Goal: Task Accomplishment & Management: Manage account settings

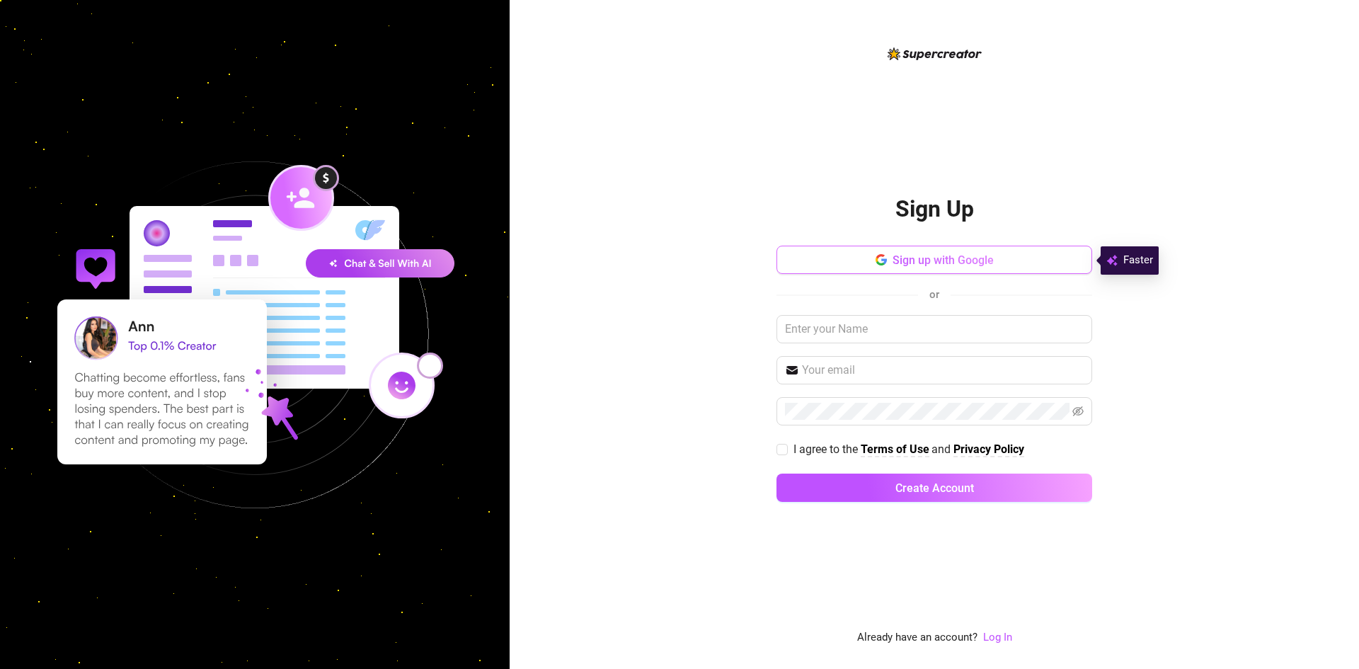
click at [899, 253] on span "Sign up with Google" at bounding box center [943, 259] width 101 height 13
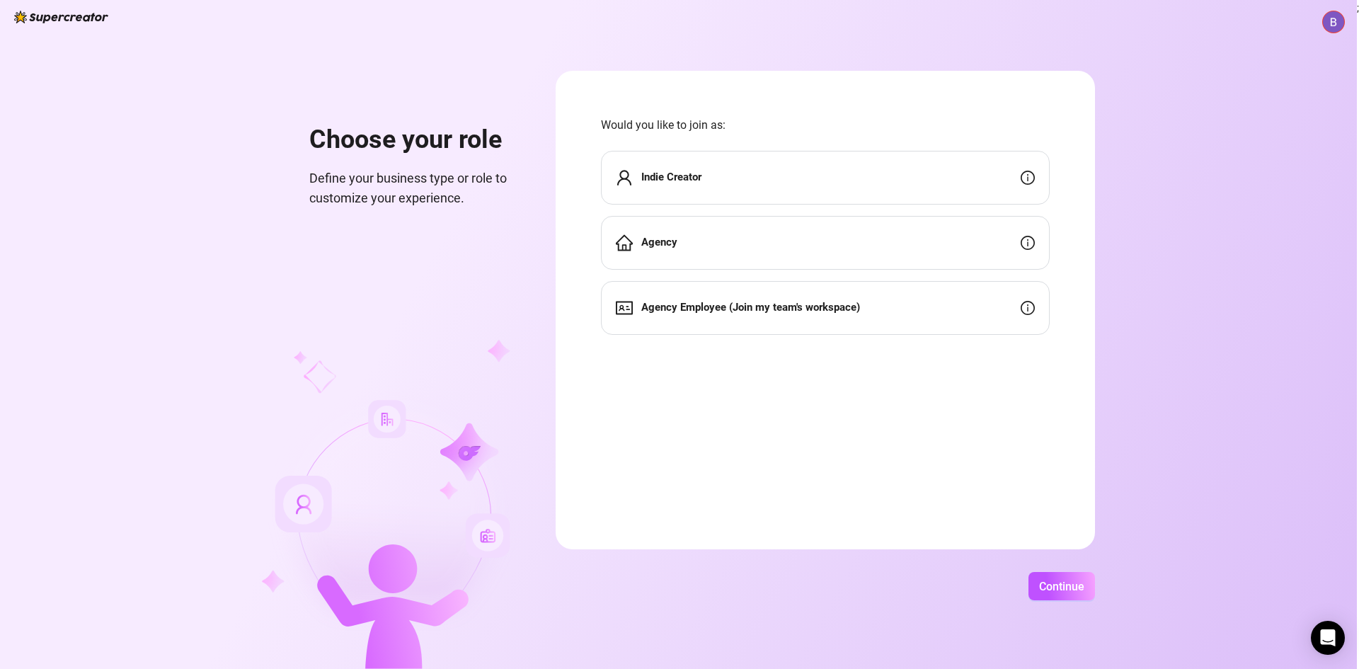
click at [1016, 185] on div "Indie Creator" at bounding box center [825, 178] width 449 height 54
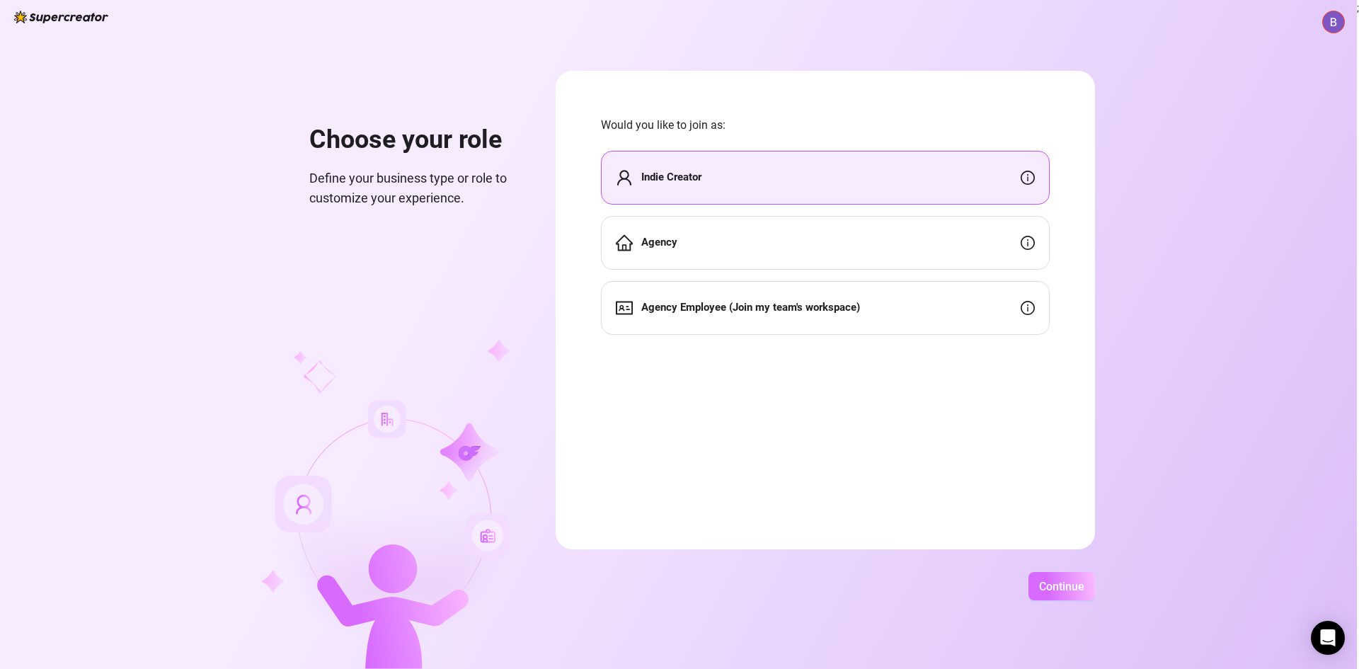
click at [1076, 576] on button "Continue" at bounding box center [1062, 586] width 67 height 28
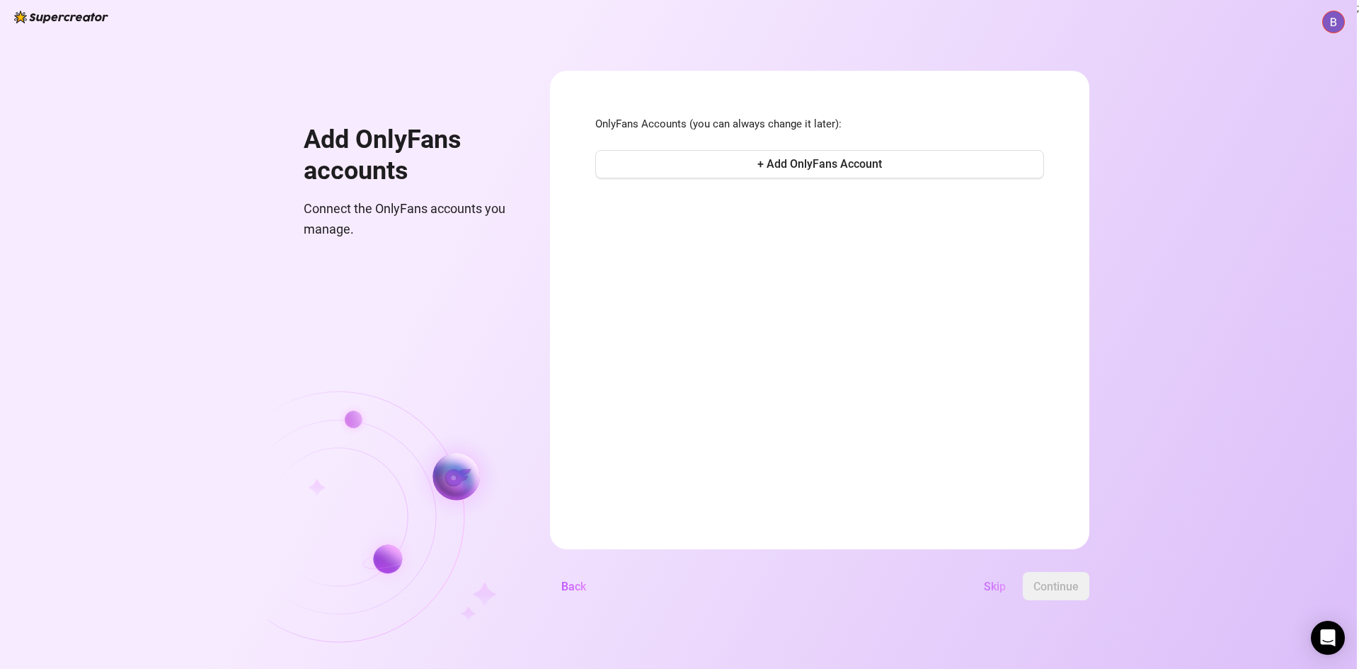
click at [996, 591] on span "Skip" at bounding box center [995, 586] width 22 height 13
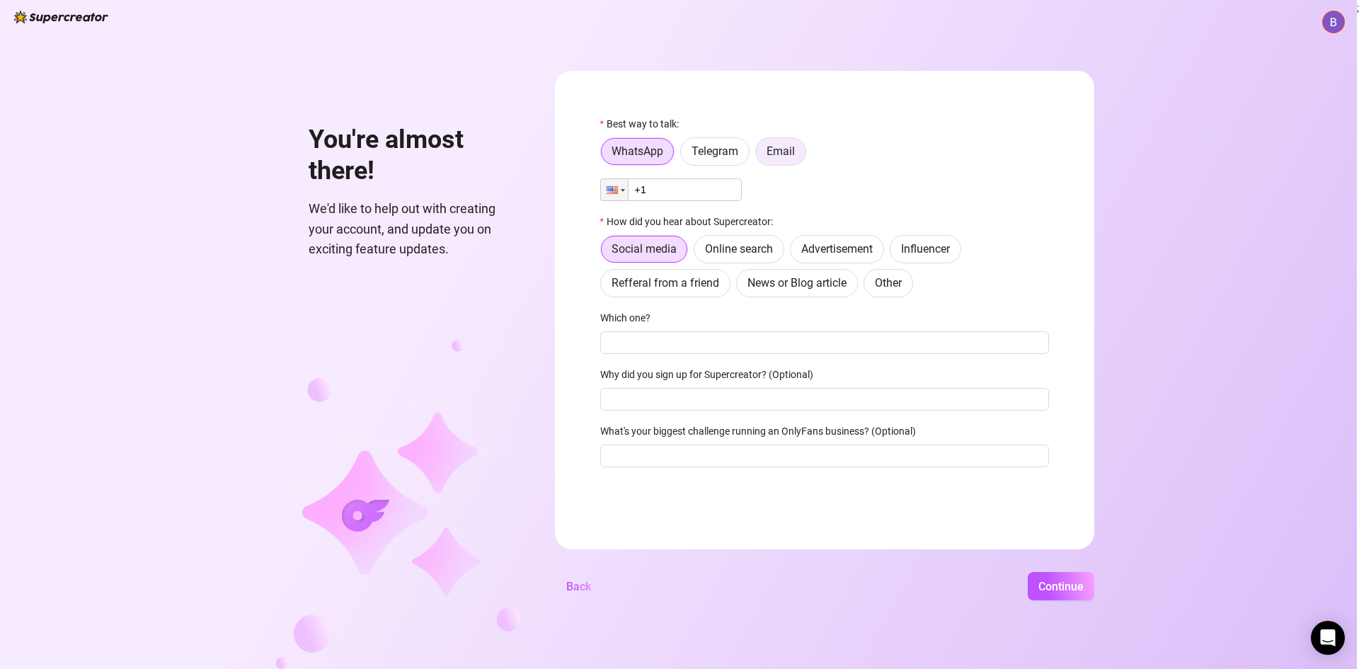
click at [787, 159] on label "Email" at bounding box center [780, 151] width 51 height 28
click at [760, 155] on input "Email" at bounding box center [760, 155] width 0 height 0
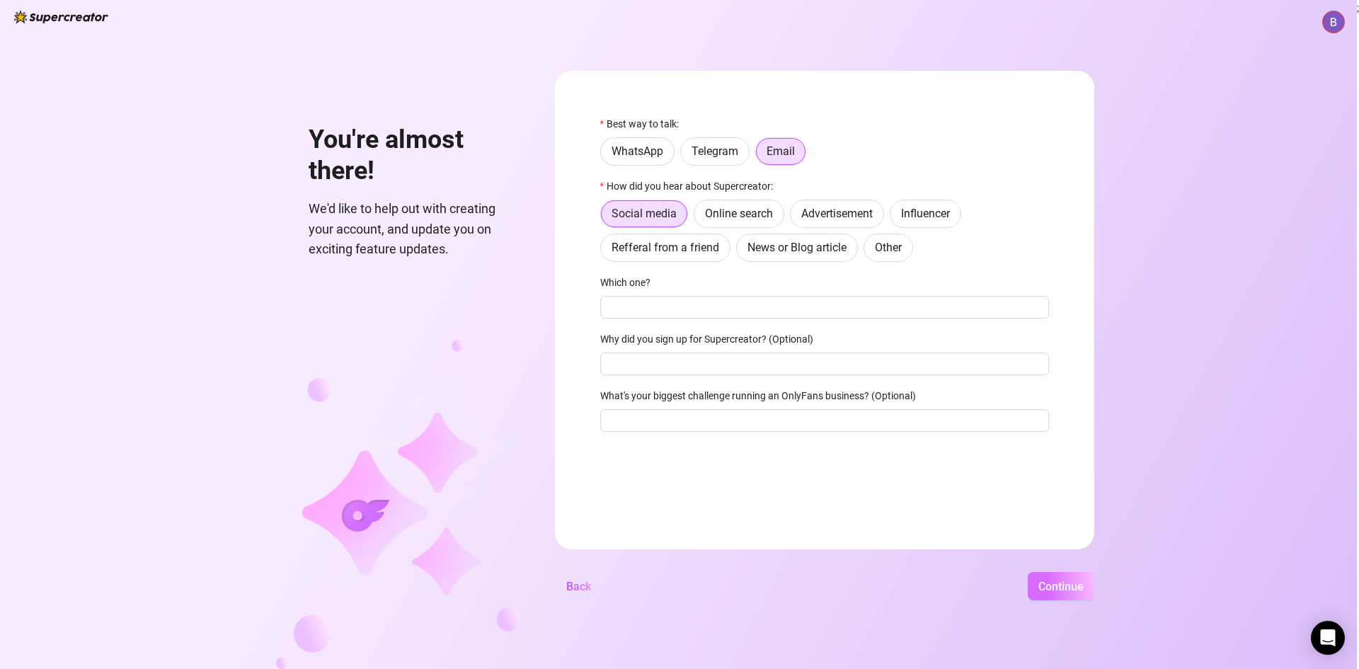
click at [1044, 598] on button "Continue" at bounding box center [1061, 586] width 67 height 28
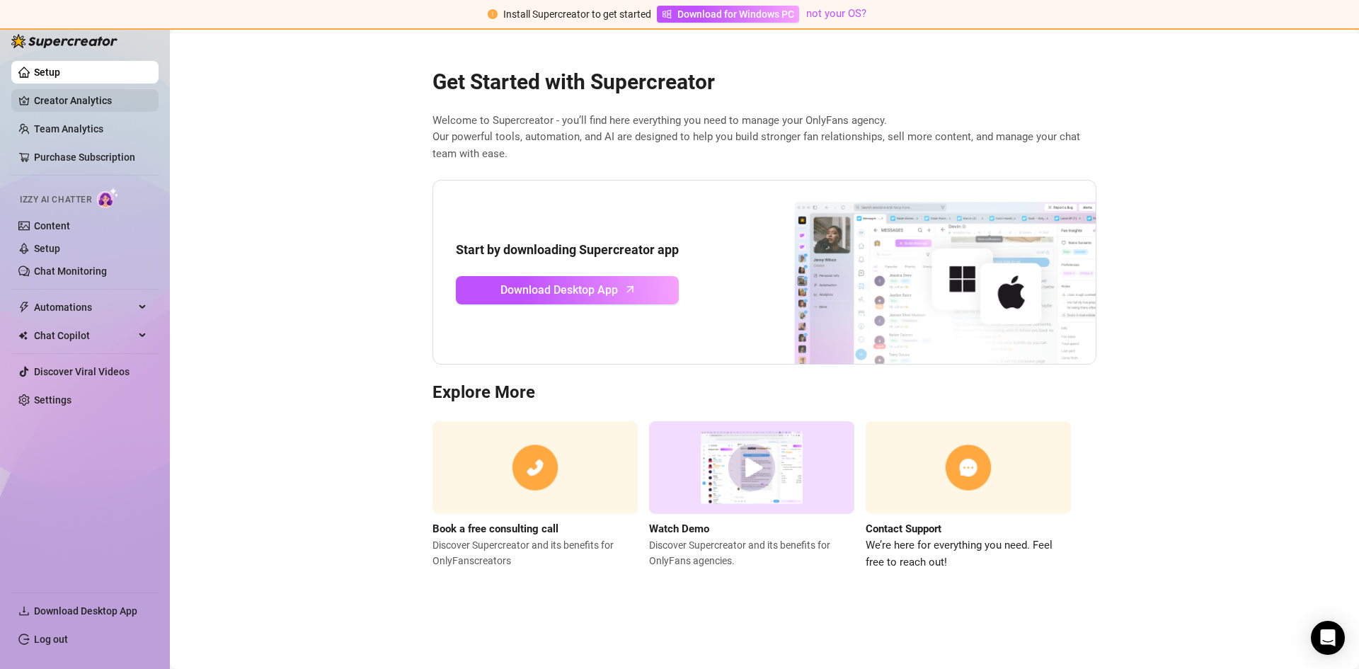
click at [78, 105] on link "Creator Analytics" at bounding box center [90, 100] width 113 height 23
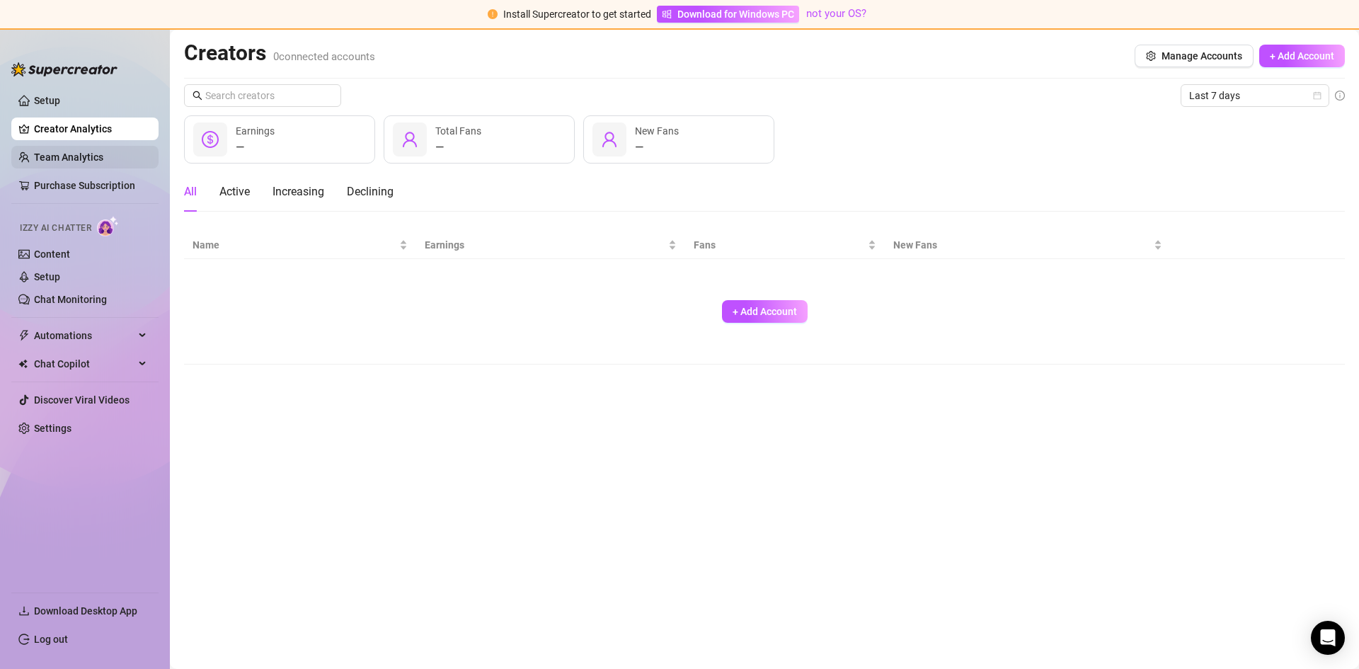
click at [59, 152] on link "Team Analytics" at bounding box center [68, 157] width 69 height 11
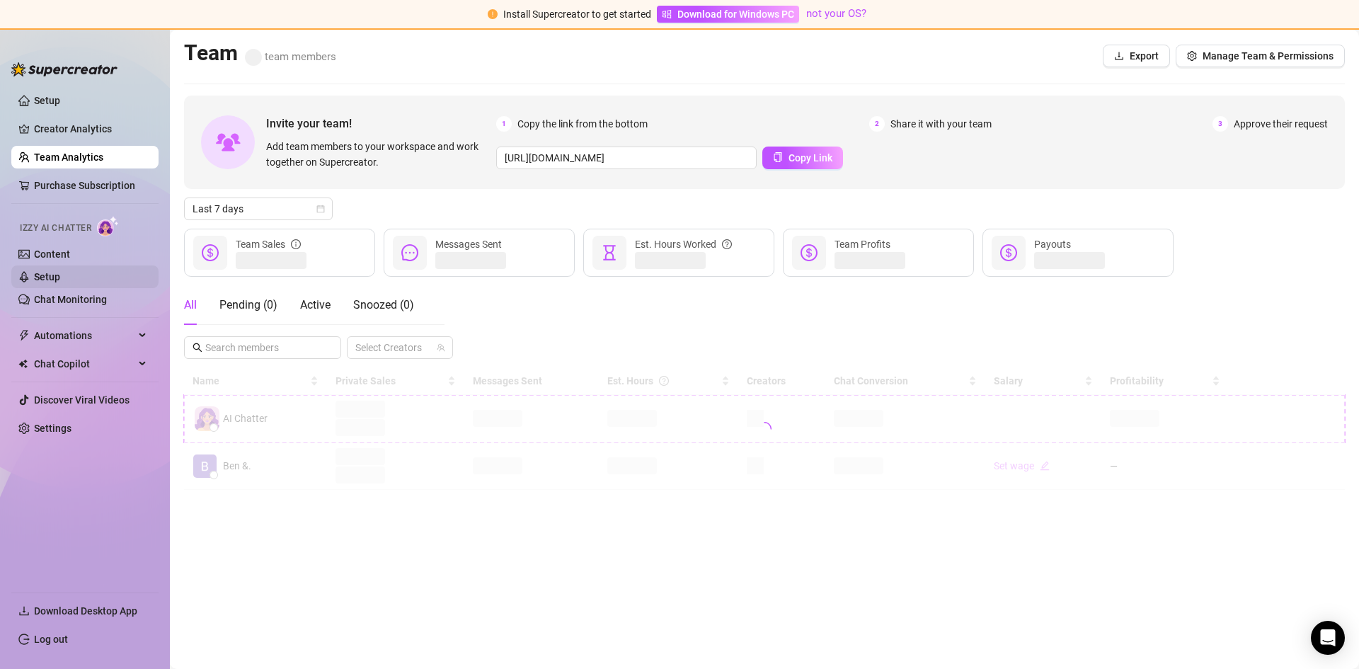
click at [38, 276] on link "Setup" at bounding box center [47, 276] width 26 height 11
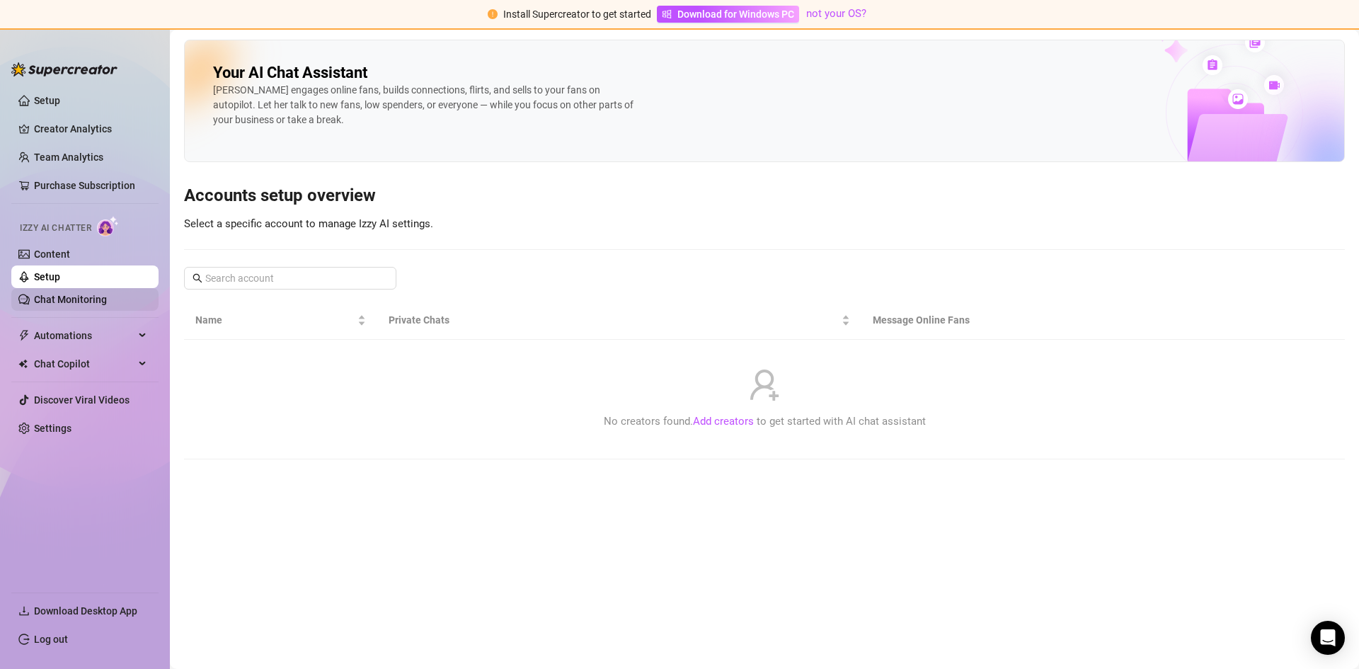
click at [57, 302] on link "Chat Monitoring" at bounding box center [70, 299] width 73 height 11
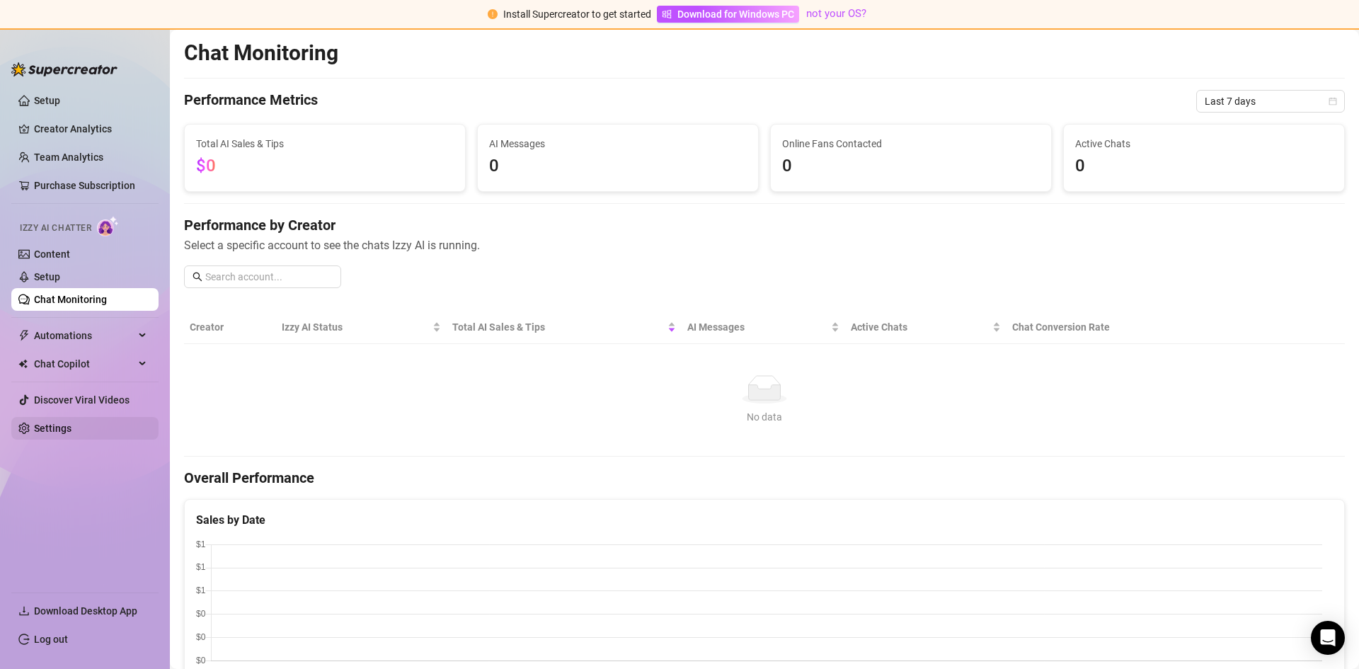
click at [63, 428] on link "Settings" at bounding box center [53, 428] width 38 height 11
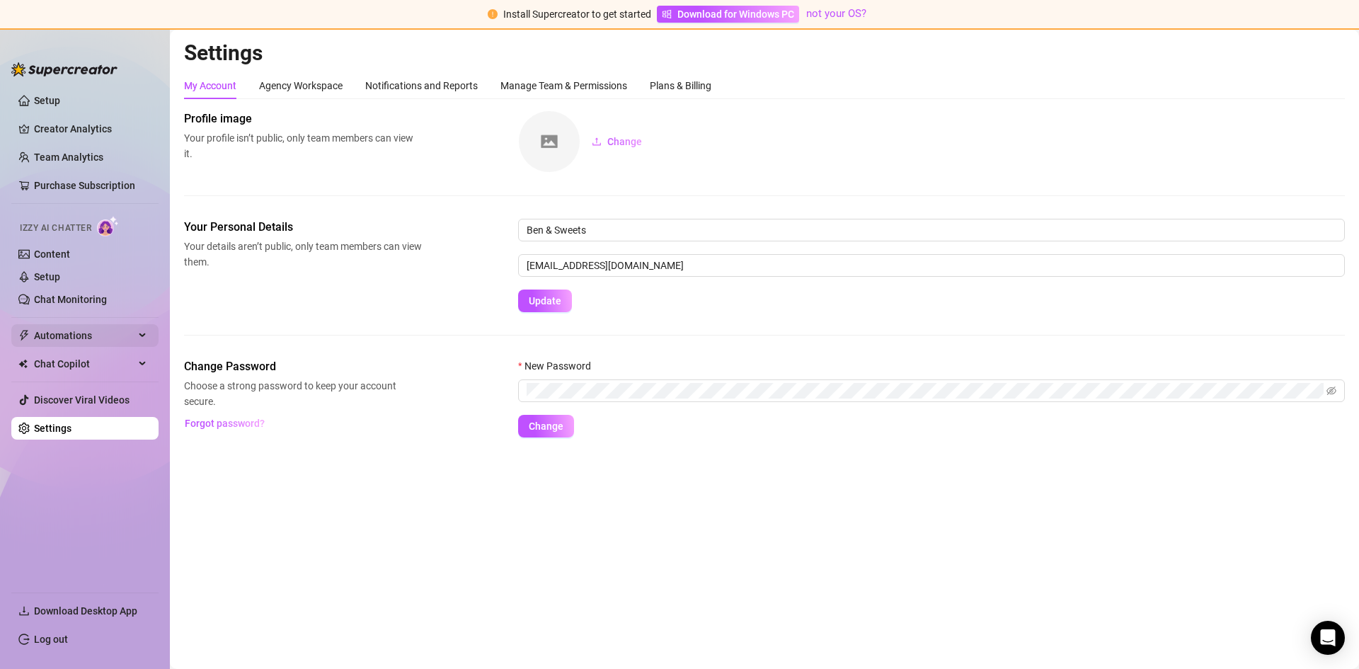
click at [69, 341] on span "Automations" at bounding box center [84, 335] width 101 height 23
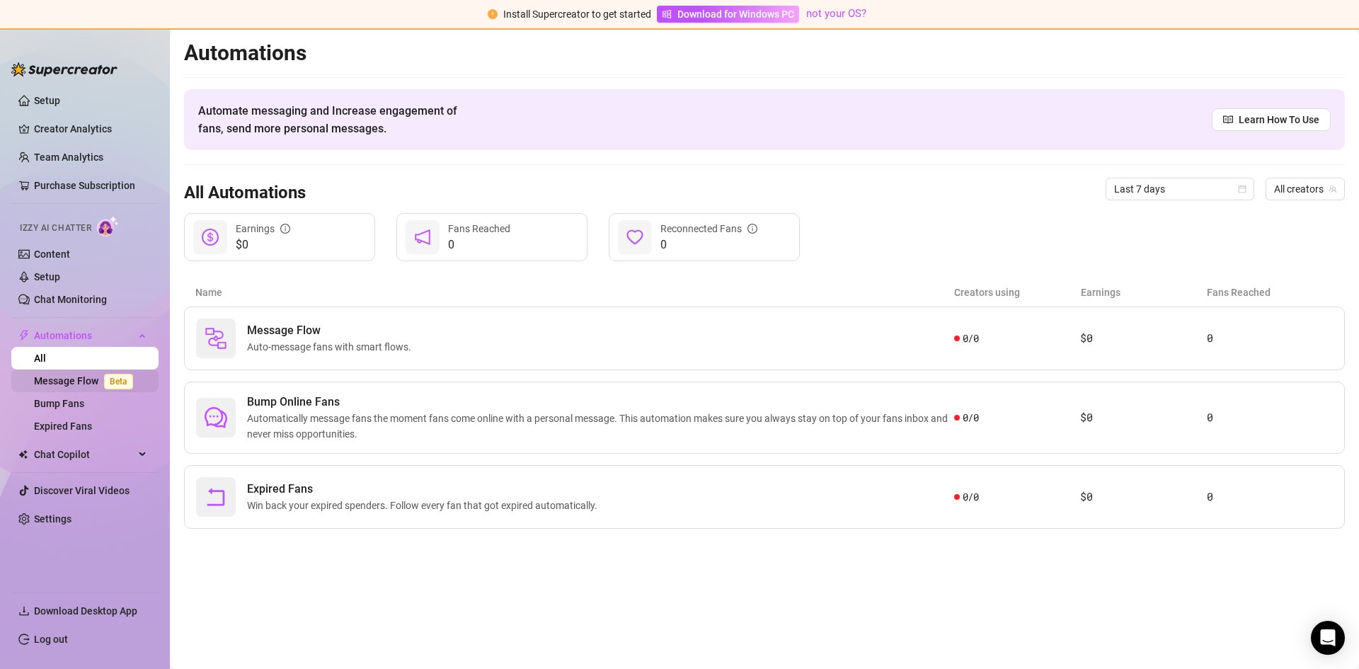
click at [56, 380] on link "Message Flow Beta" at bounding box center [86, 380] width 105 height 11
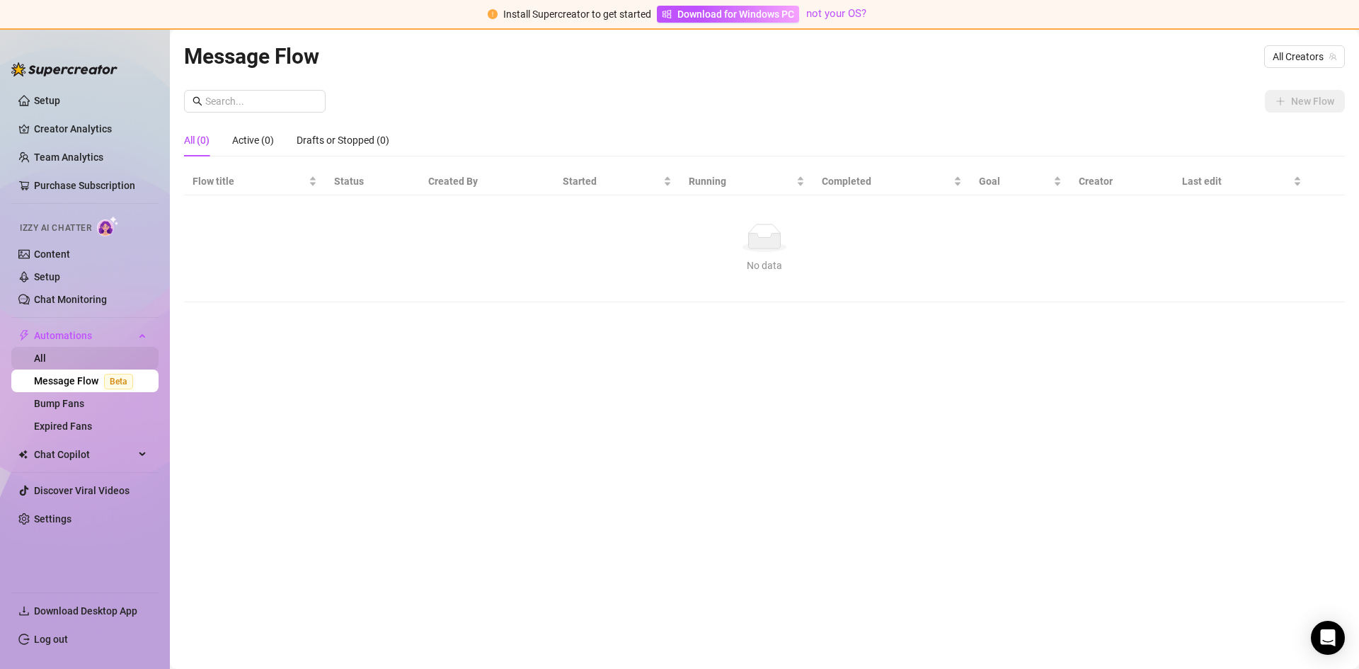
click at [46, 364] on link "All" at bounding box center [40, 358] width 12 height 11
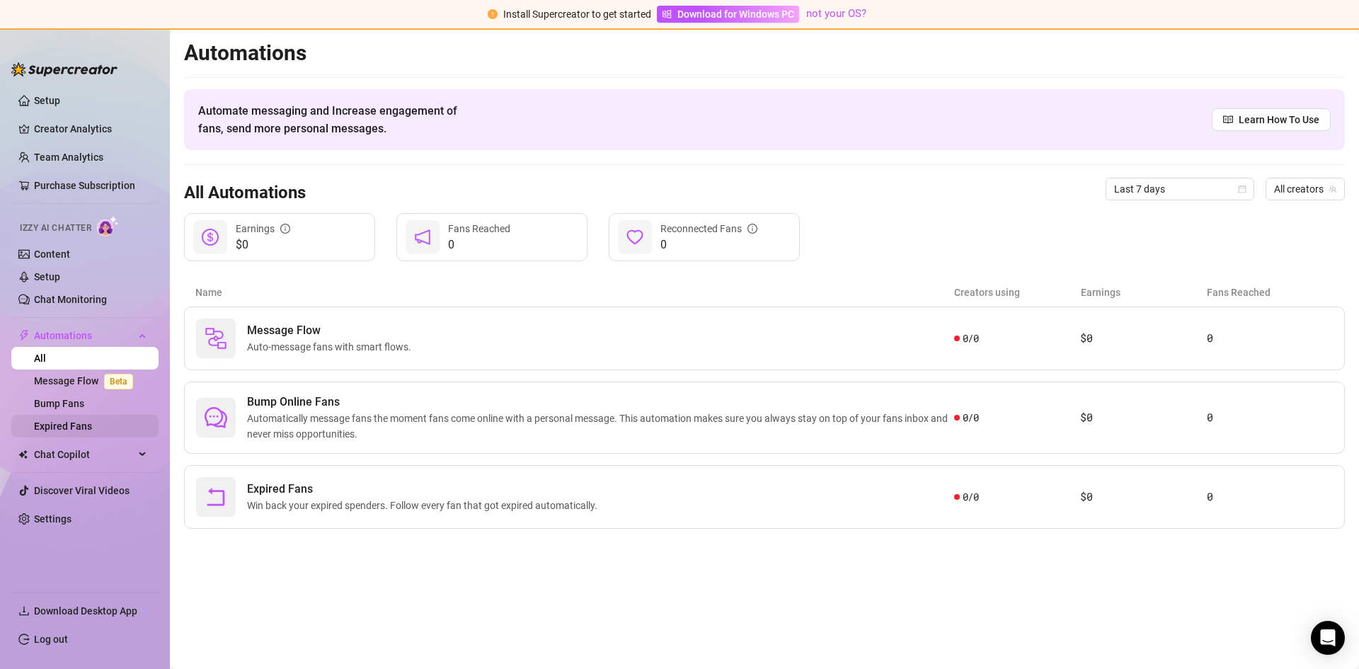
click at [65, 427] on link "Expired Fans" at bounding box center [63, 426] width 58 height 11
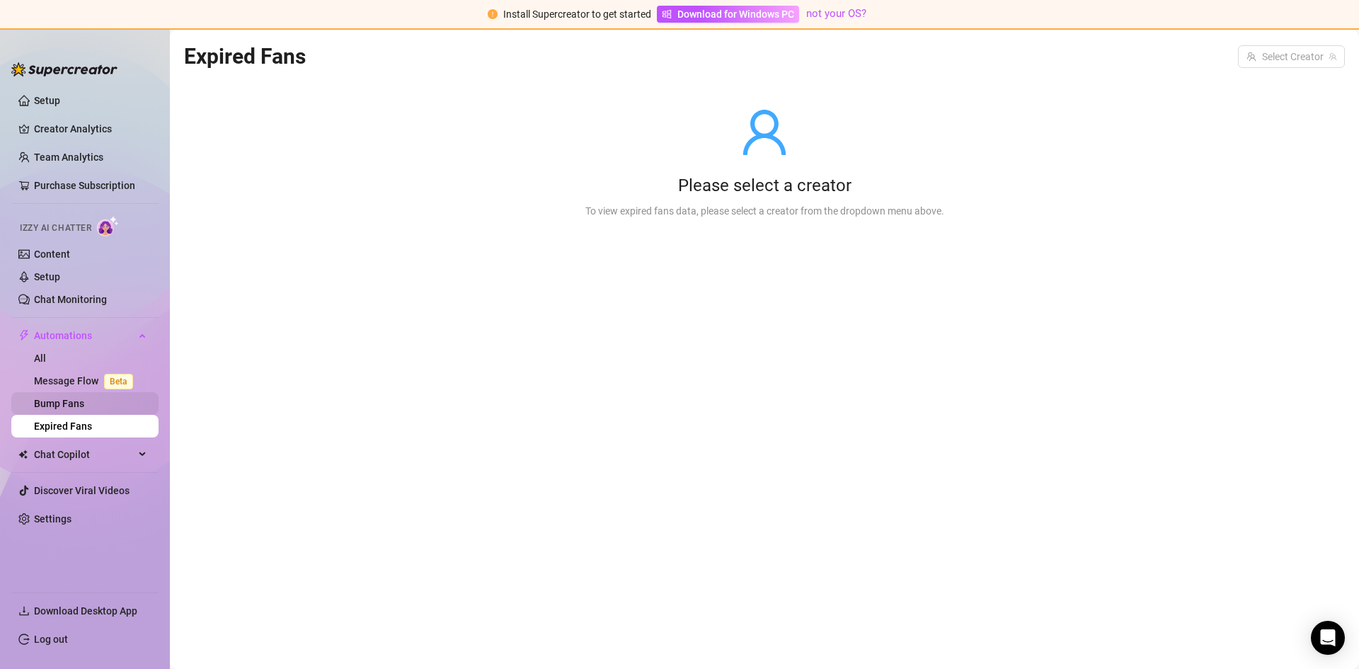
click at [56, 398] on link "Bump Fans" at bounding box center [59, 403] width 50 height 11
